Goal: Communication & Community: Answer question/provide support

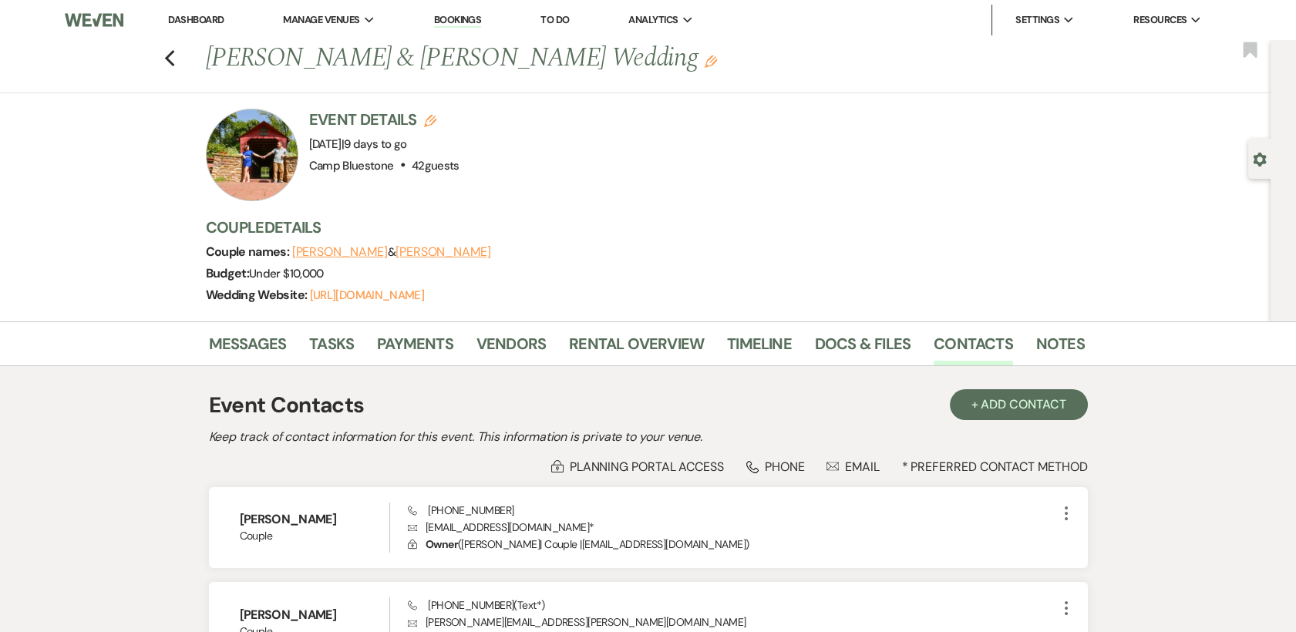
click at [183, 20] on link "Dashboard" at bounding box center [195, 19] width 55 height 13
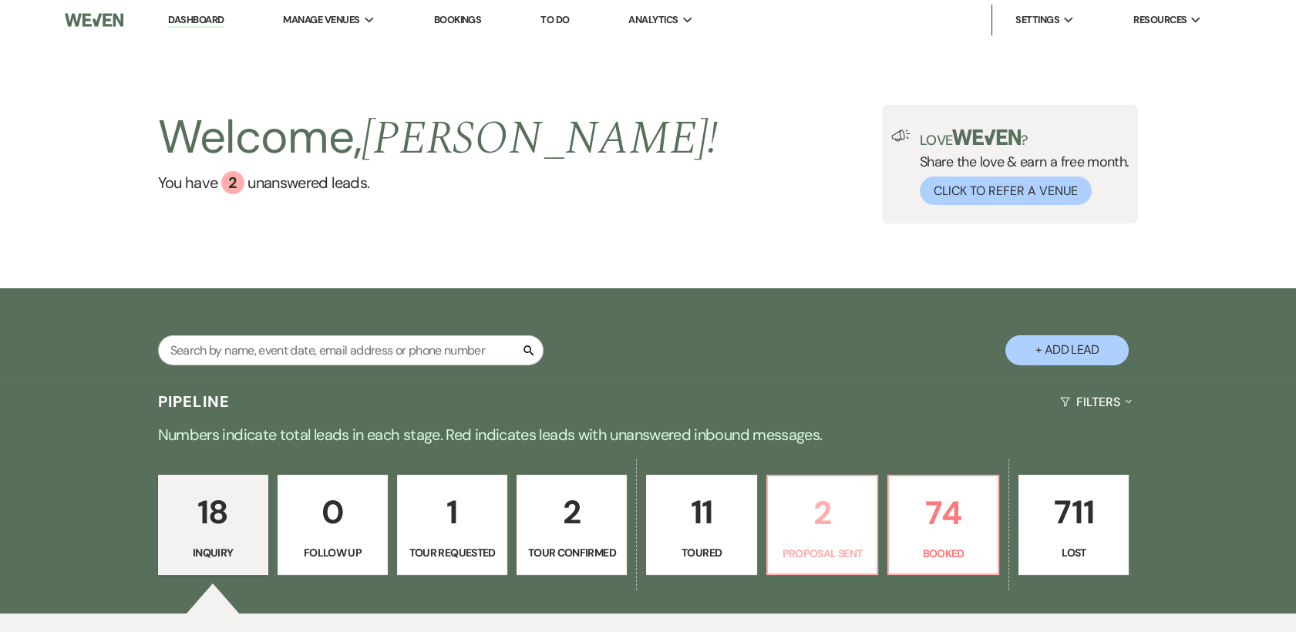
click at [817, 513] on p "2" at bounding box center [822, 513] width 90 height 52
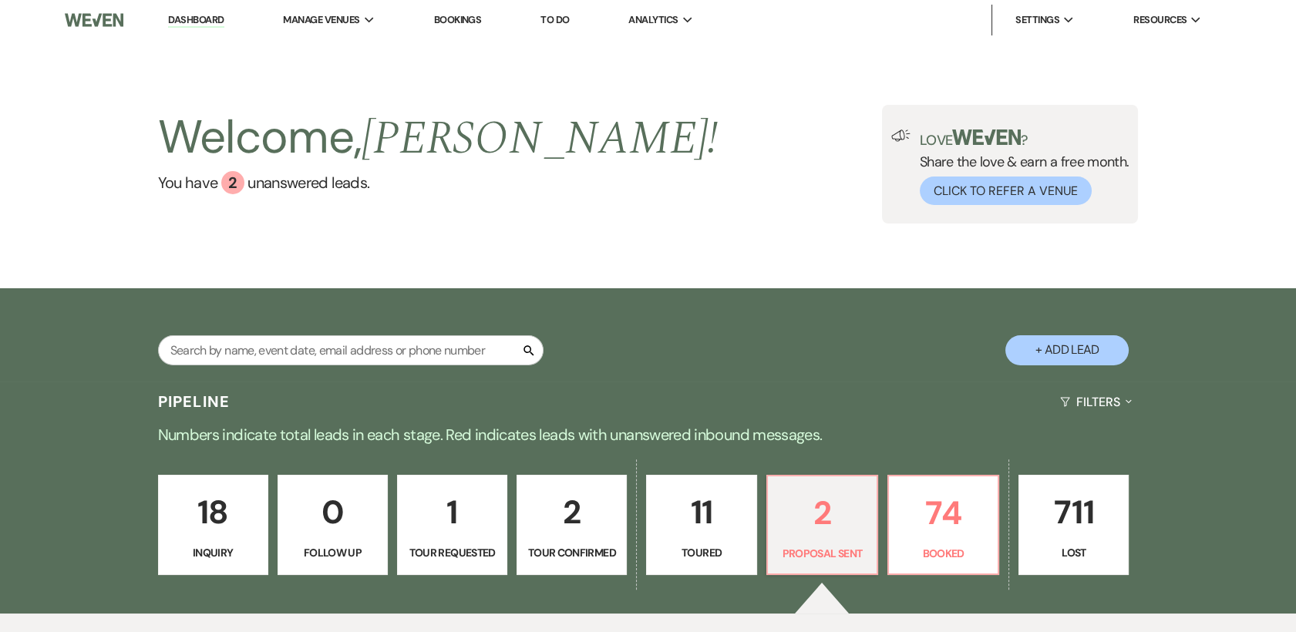
select select "6"
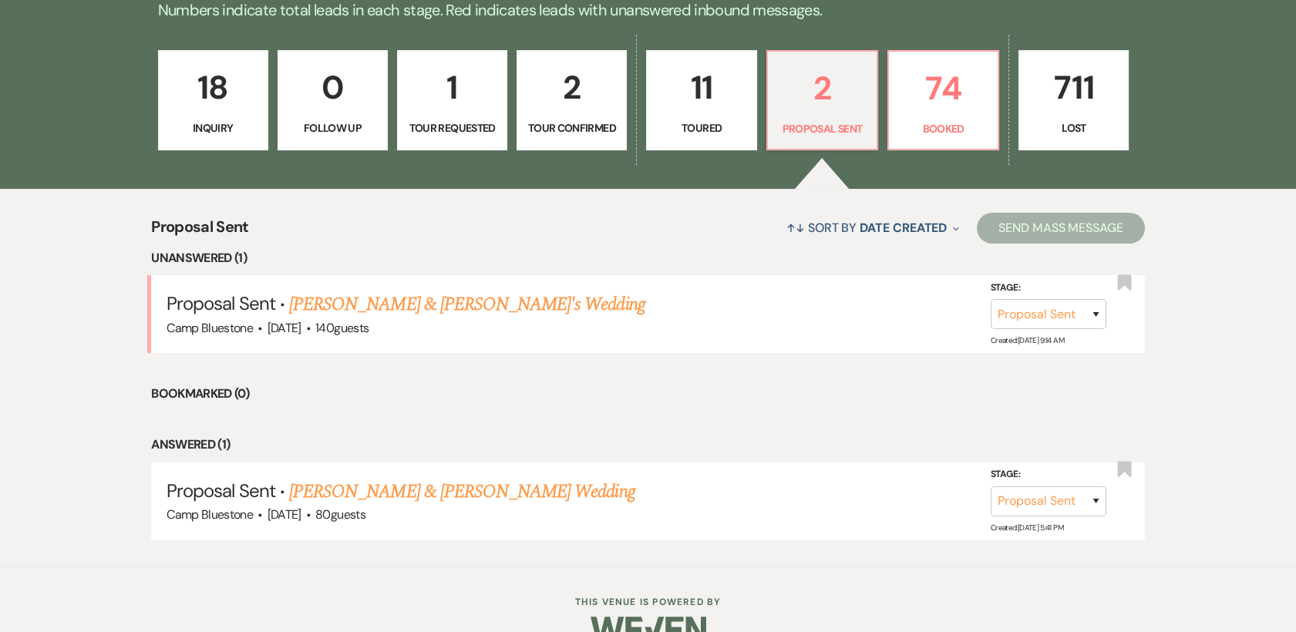
scroll to position [446, 0]
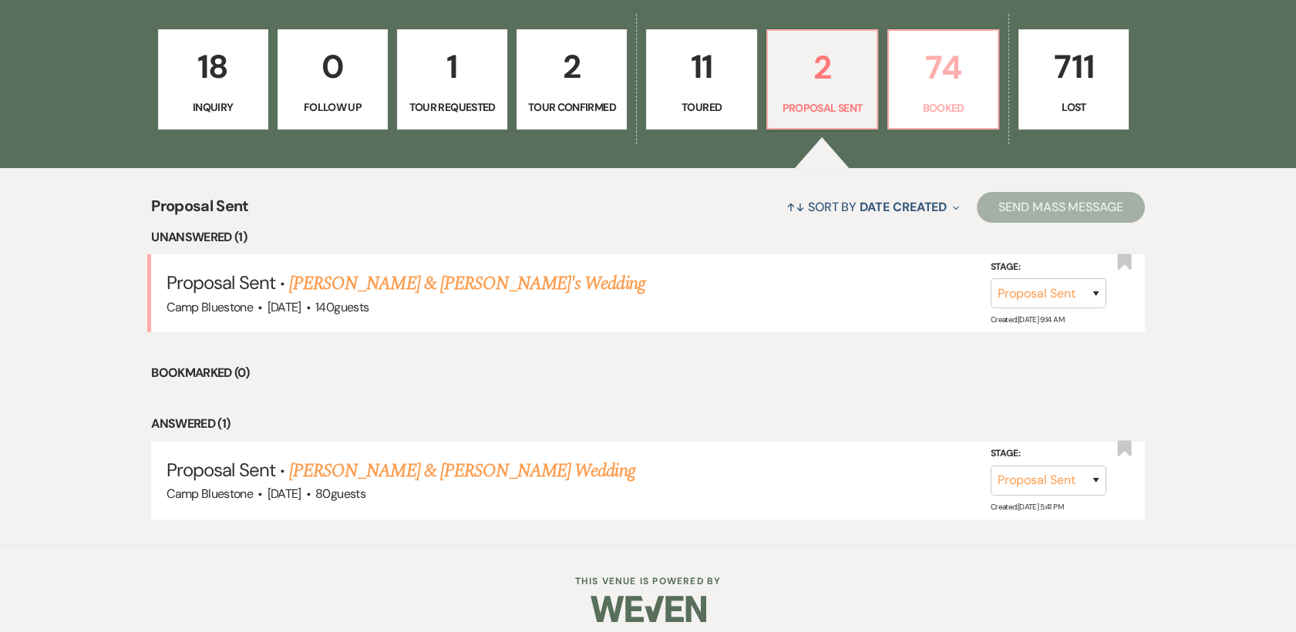
click at [953, 83] on p "74" at bounding box center [943, 68] width 90 height 52
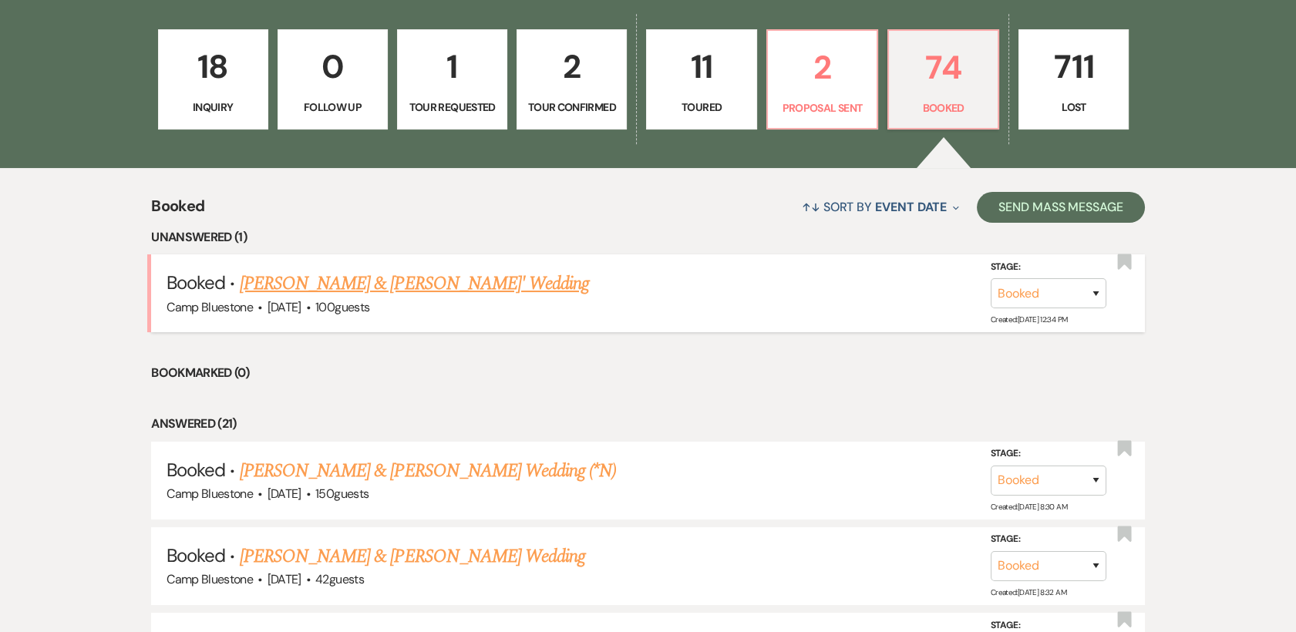
click at [432, 281] on link "[PERSON_NAME] & [PERSON_NAME]' Wedding" at bounding box center [415, 284] width 350 height 28
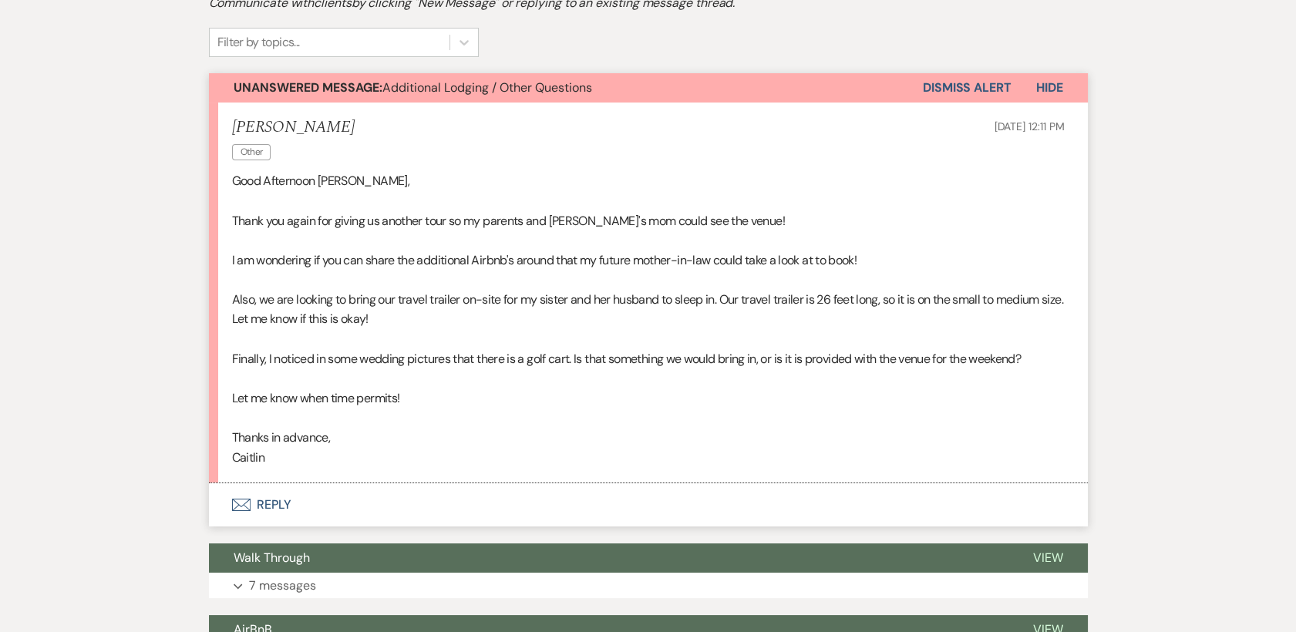
scroll to position [462, 0]
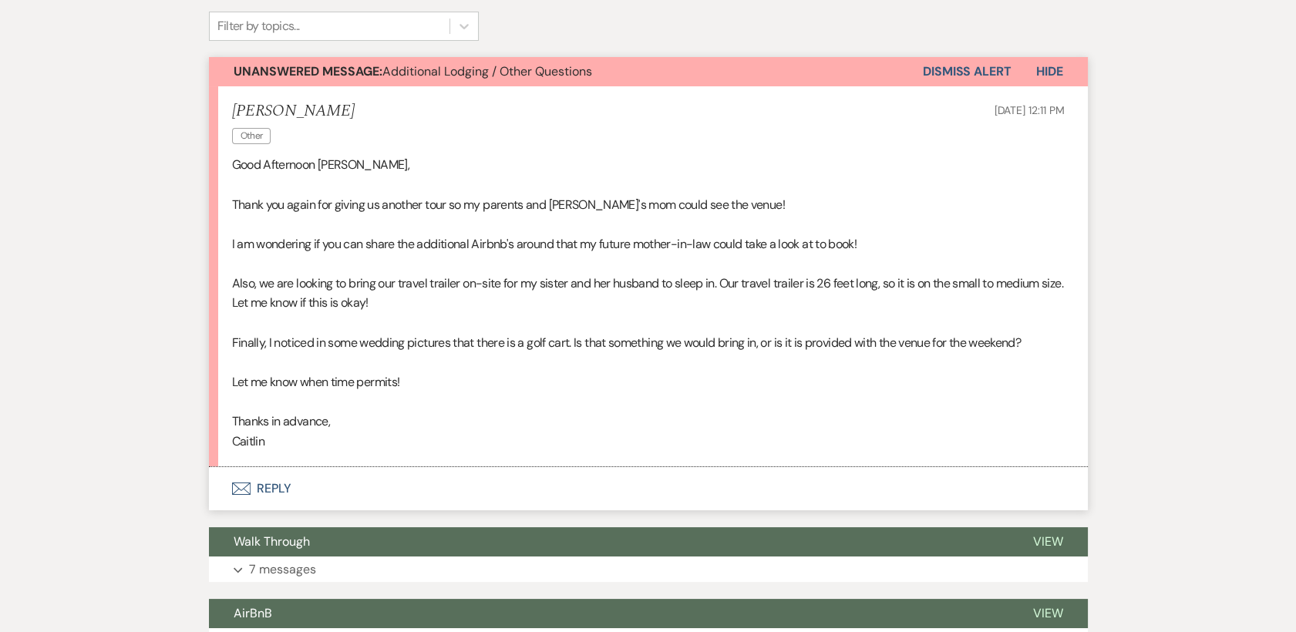
click at [274, 481] on button "Envelope Reply" at bounding box center [648, 488] width 879 height 43
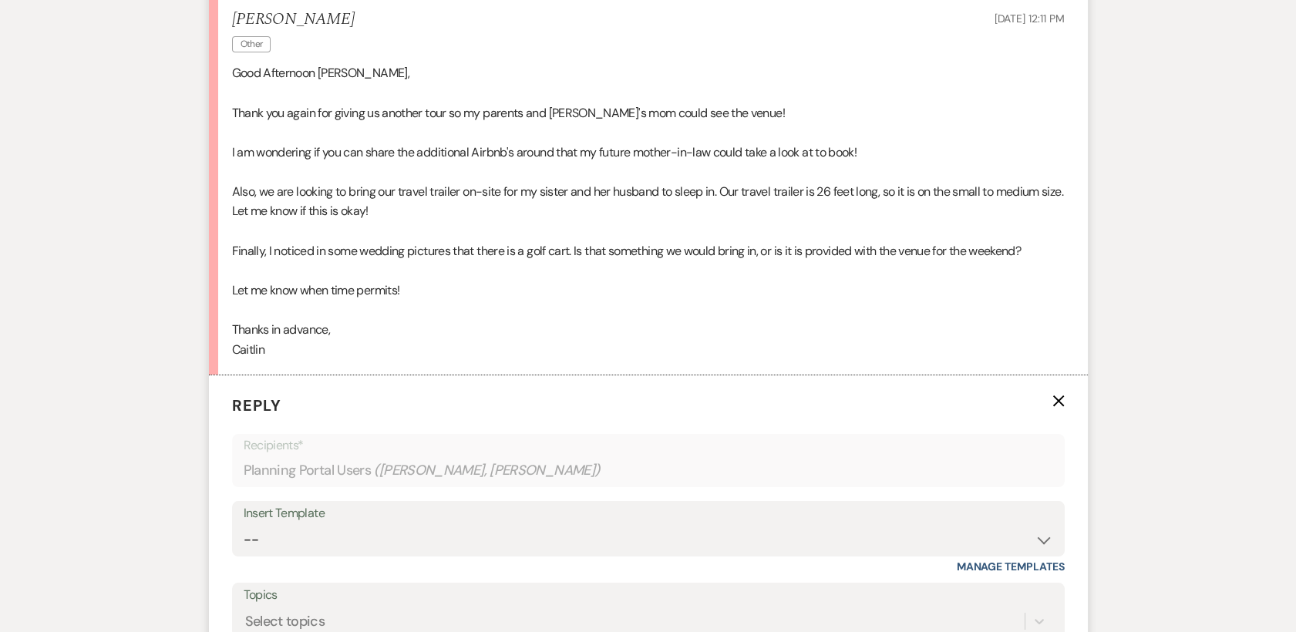
scroll to position [800, 0]
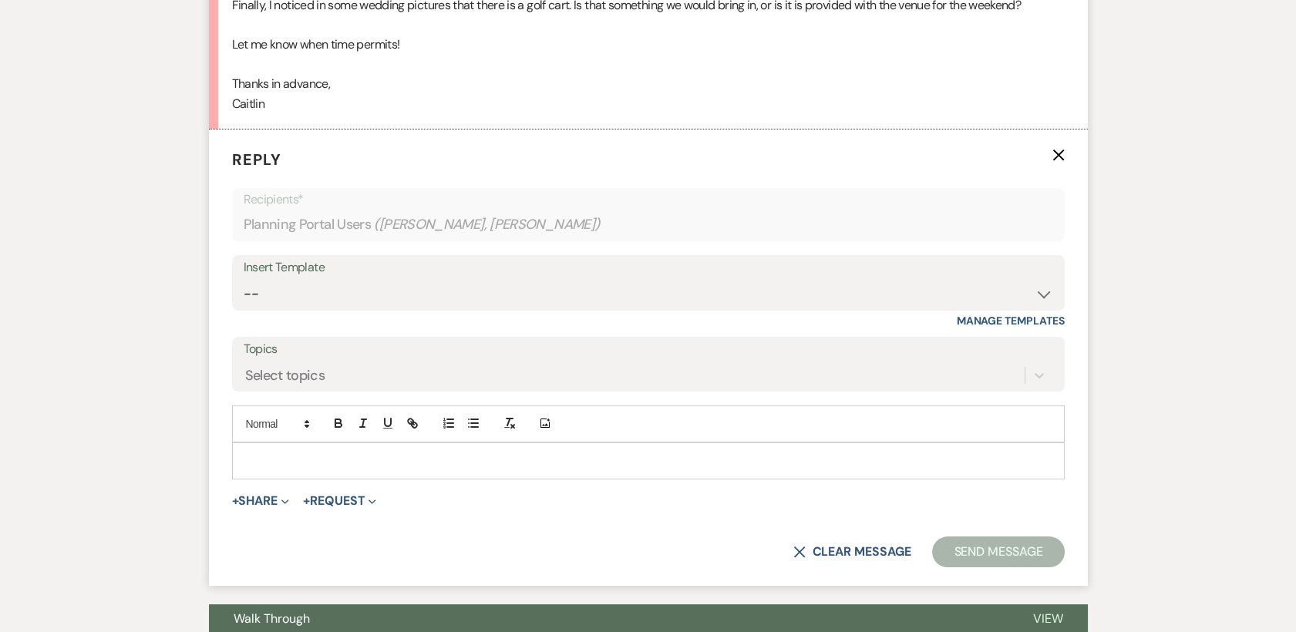
click at [261, 455] on p at bounding box center [648, 460] width 808 height 17
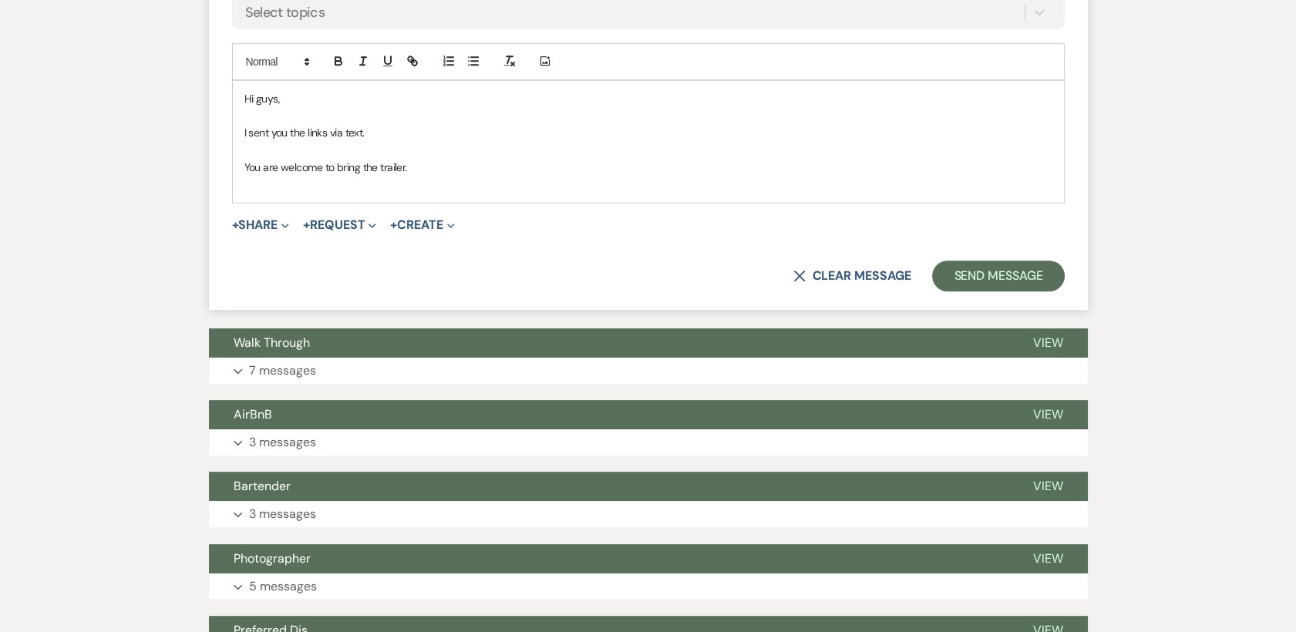
scroll to position [1325, 0]
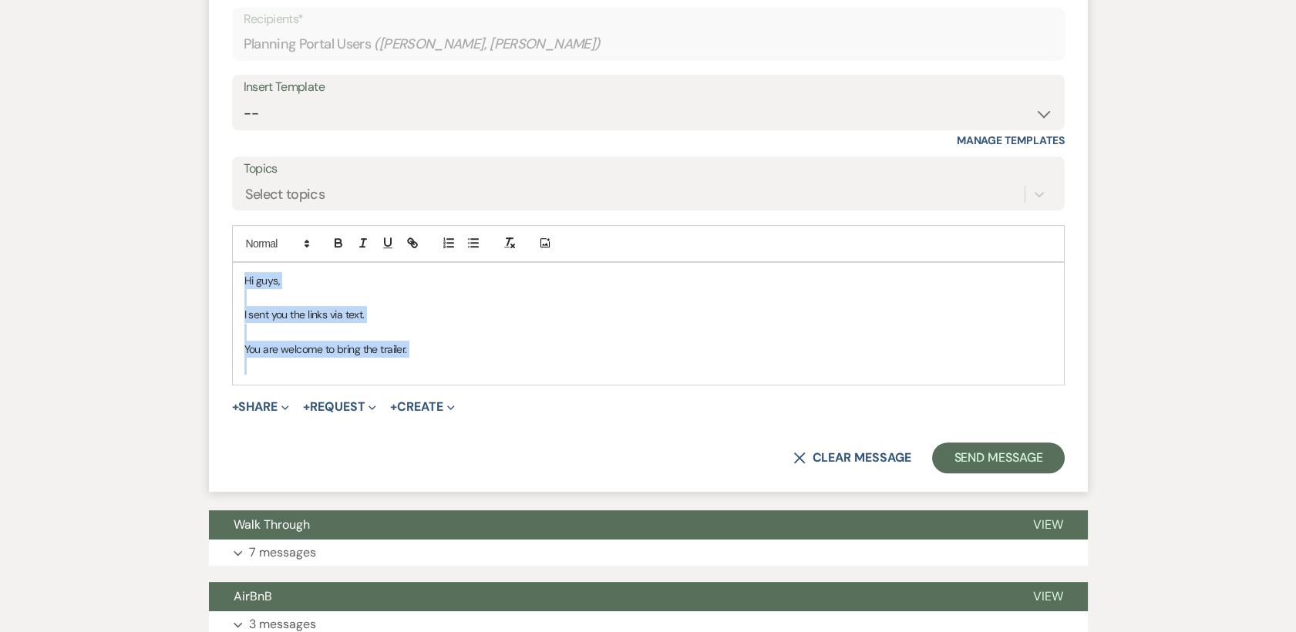
drag, startPoint x: 240, startPoint y: 277, endPoint x: 403, endPoint y: 358, distance: 182.0
click at [403, 358] on div "Hi guys, I sent you the links via text. You are welcome to bring the trailer." at bounding box center [648, 324] width 831 height 122
copy div "Hi guys, I sent you the links via text. You are welcome to bring the trailer."
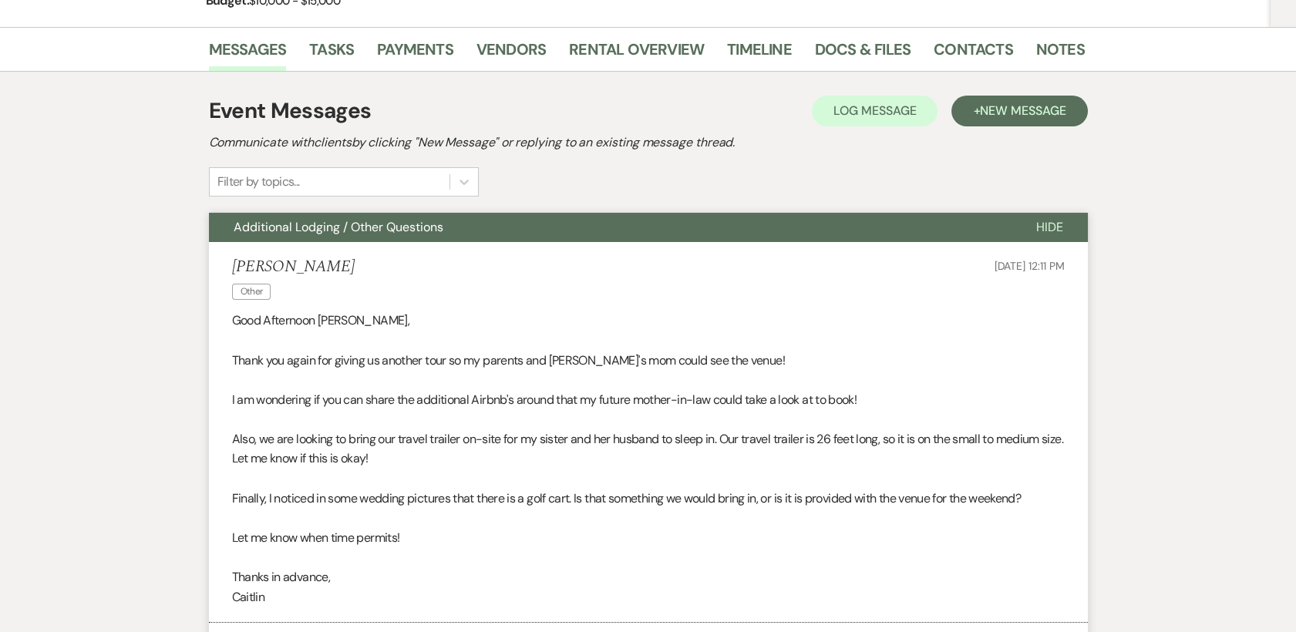
scroll to position [0, 0]
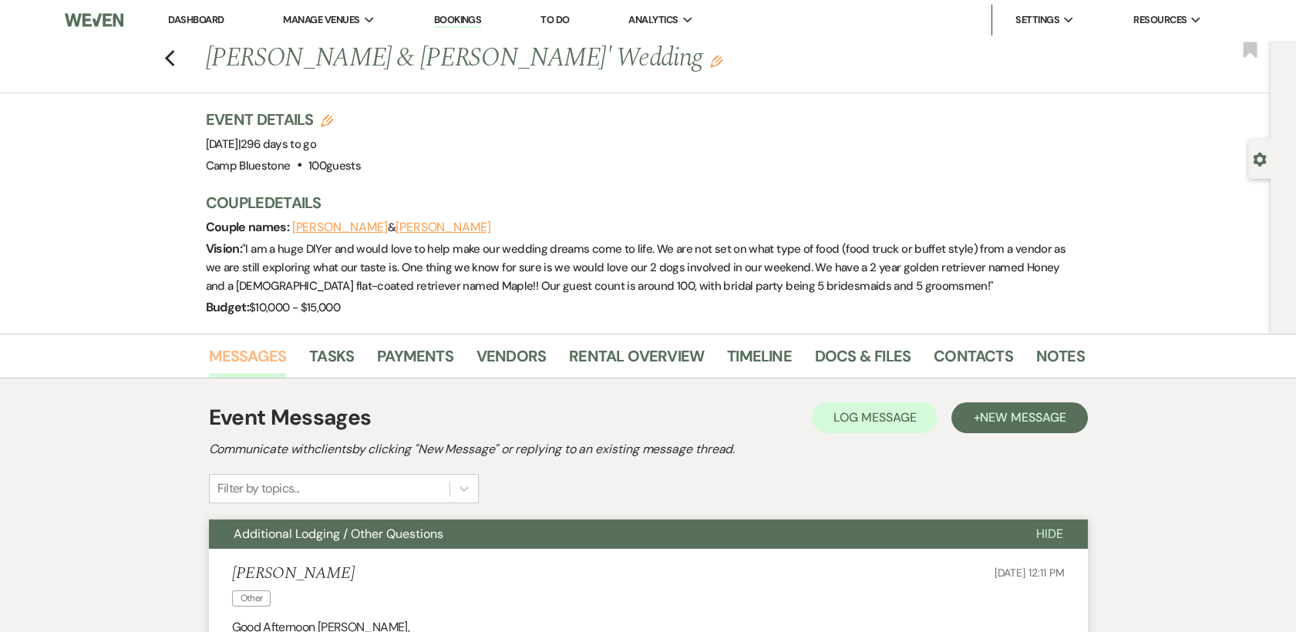
click at [237, 348] on link "Messages" at bounding box center [248, 361] width 78 height 34
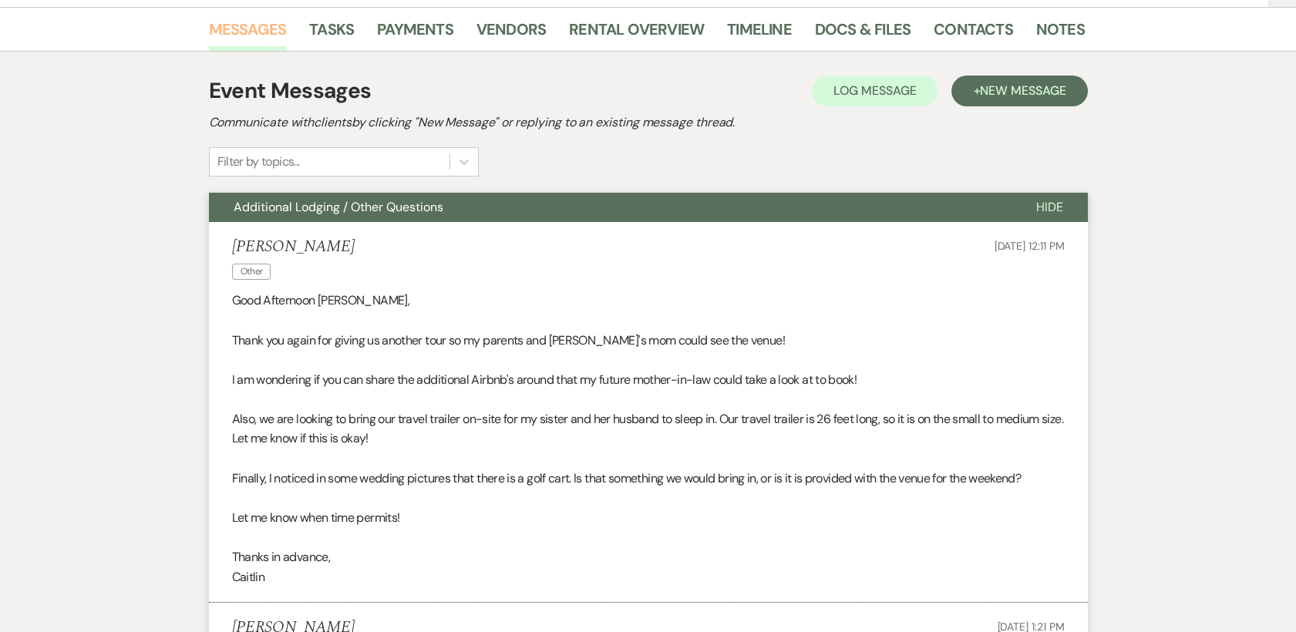
scroll to position [315, 0]
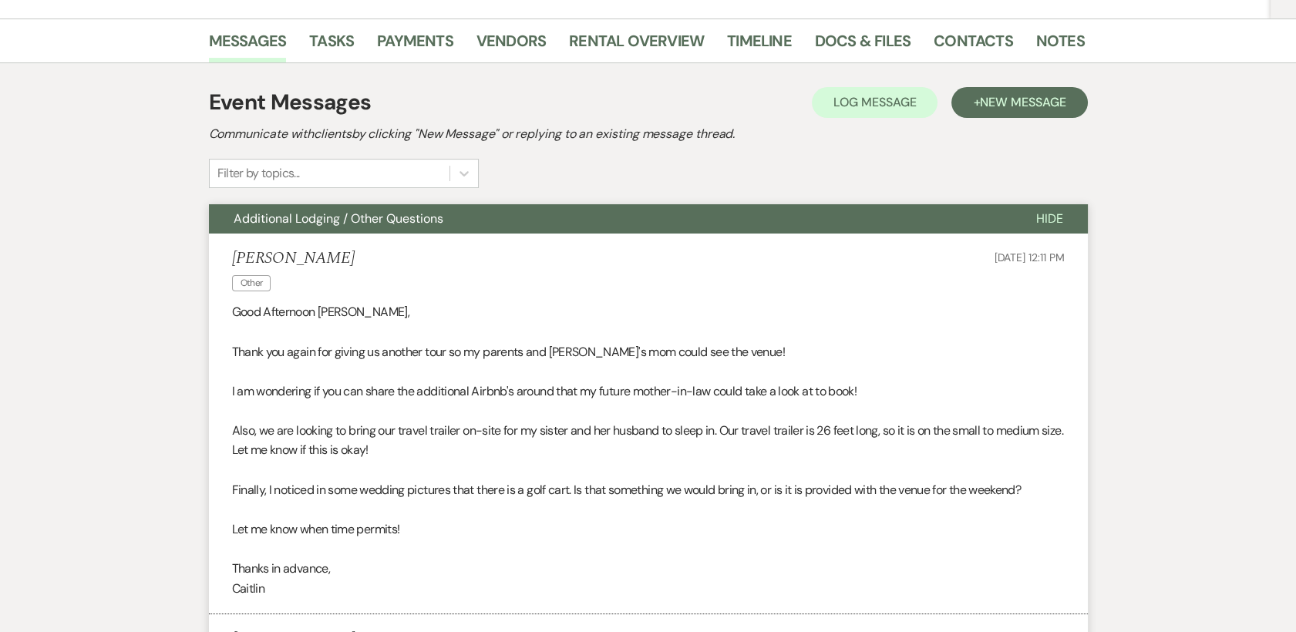
click at [353, 466] on p at bounding box center [648, 470] width 832 height 20
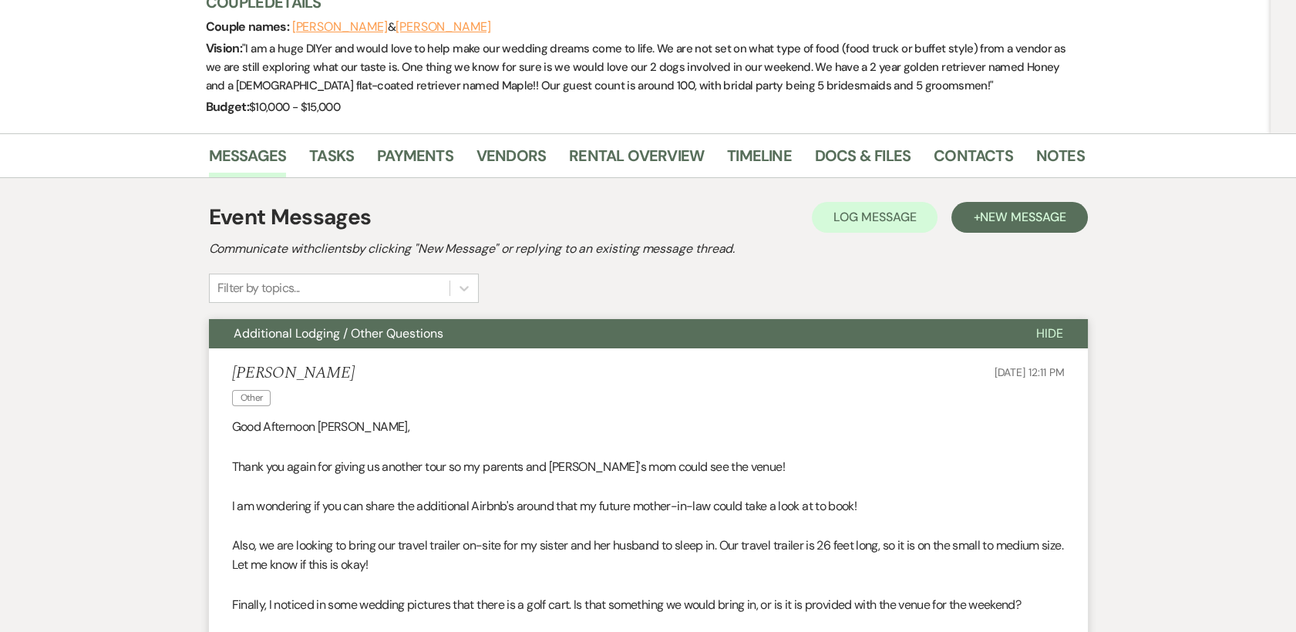
scroll to position [0, 0]
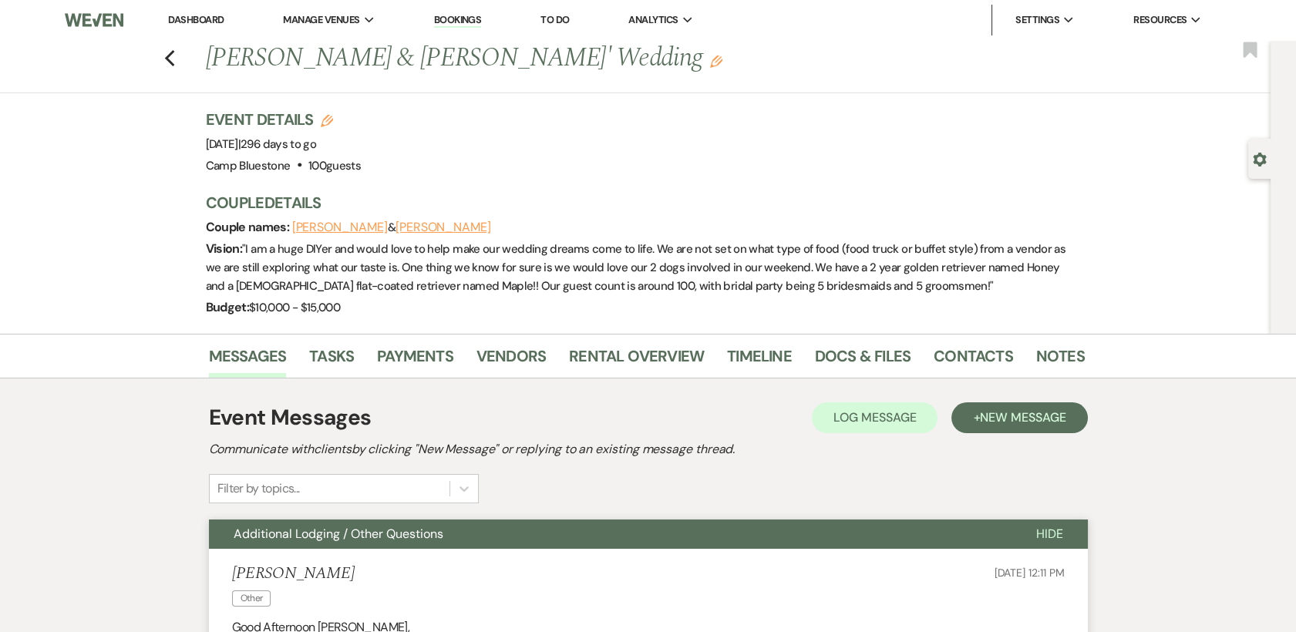
click at [207, 18] on link "Dashboard" at bounding box center [195, 19] width 55 height 13
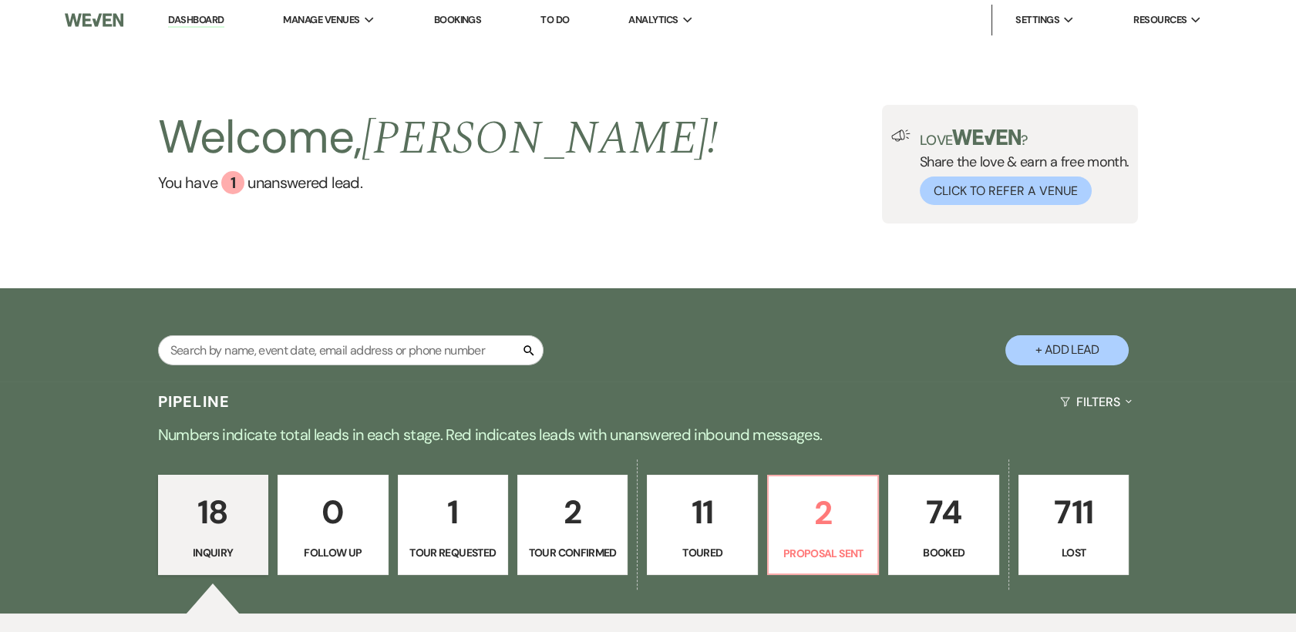
click at [933, 521] on p "74" at bounding box center [943, 512] width 90 height 52
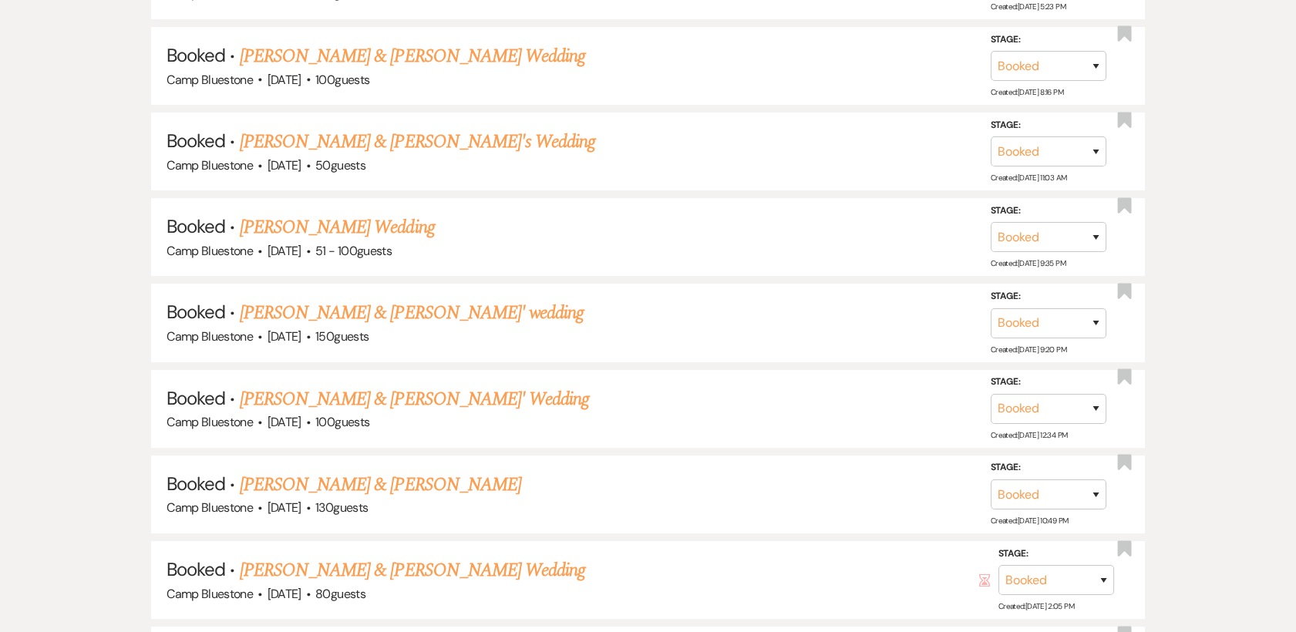
scroll to position [1037, 0]
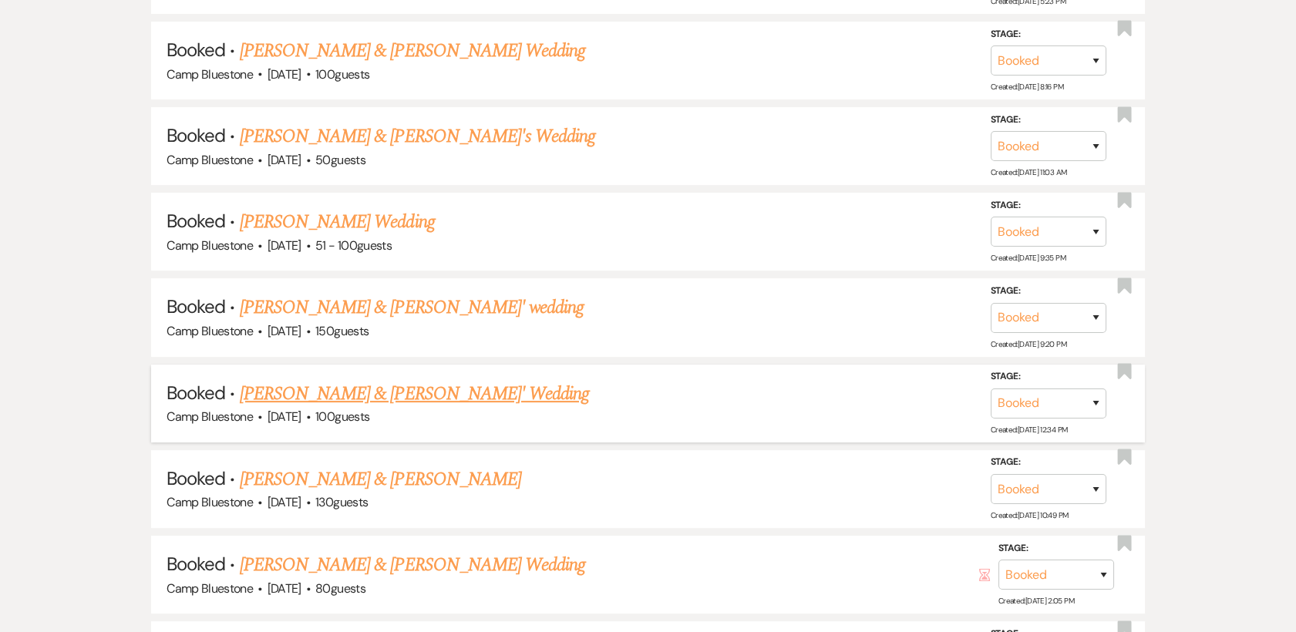
click at [392, 392] on link "[PERSON_NAME] & [PERSON_NAME]' Wedding" at bounding box center [415, 394] width 350 height 28
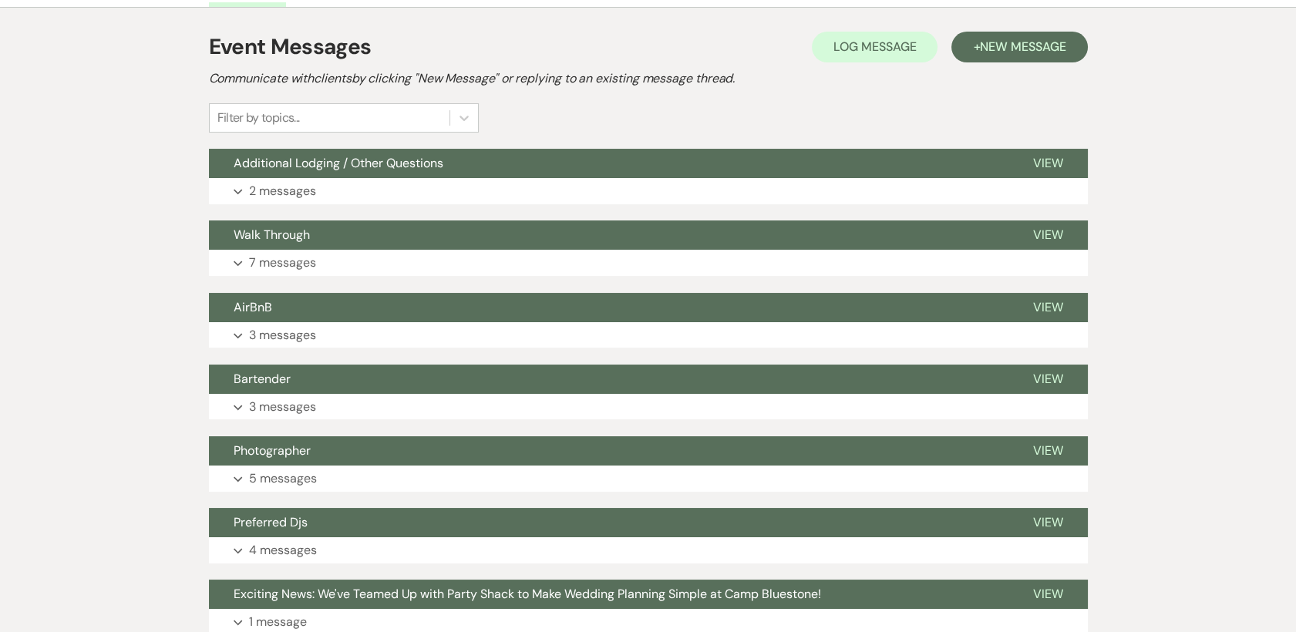
scroll to position [364, 0]
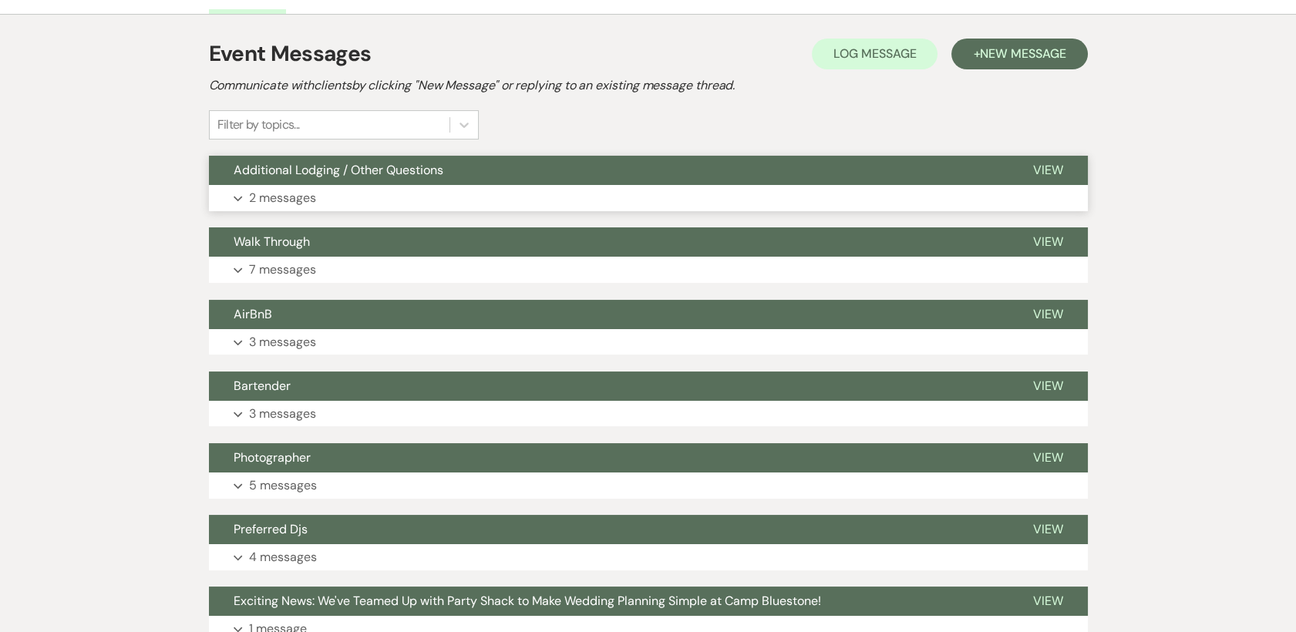
click at [1055, 163] on span "View" at bounding box center [1048, 170] width 30 height 16
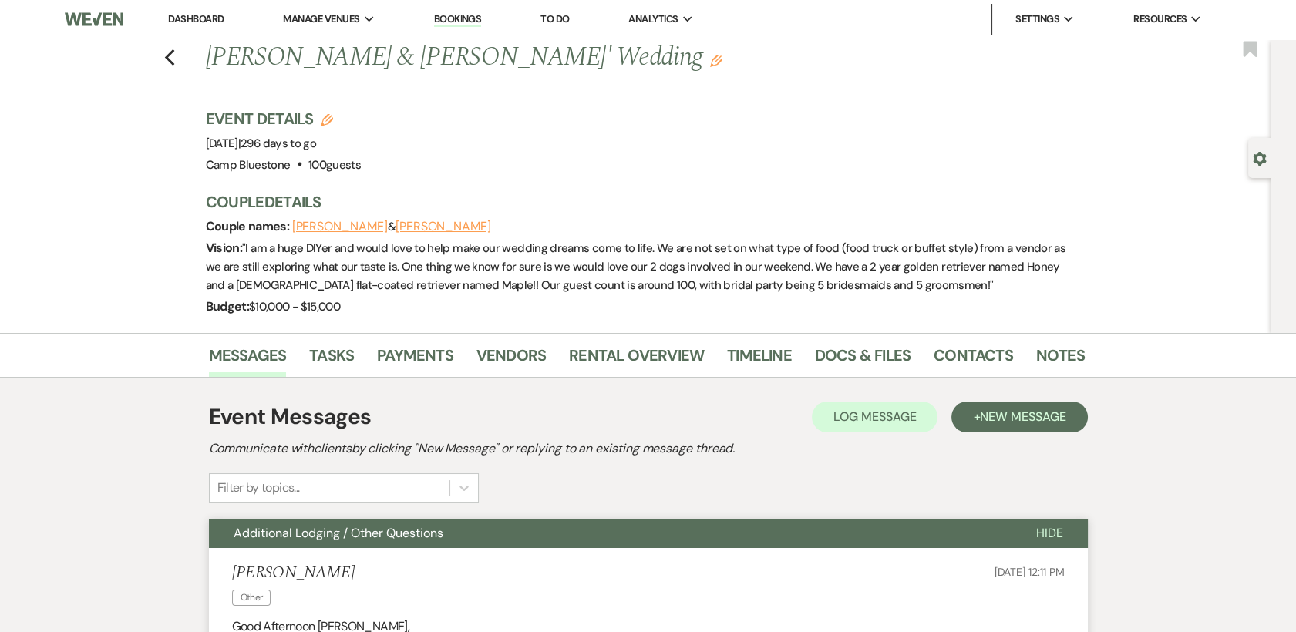
scroll to position [0, 0]
